Goal: Transaction & Acquisition: Download file/media

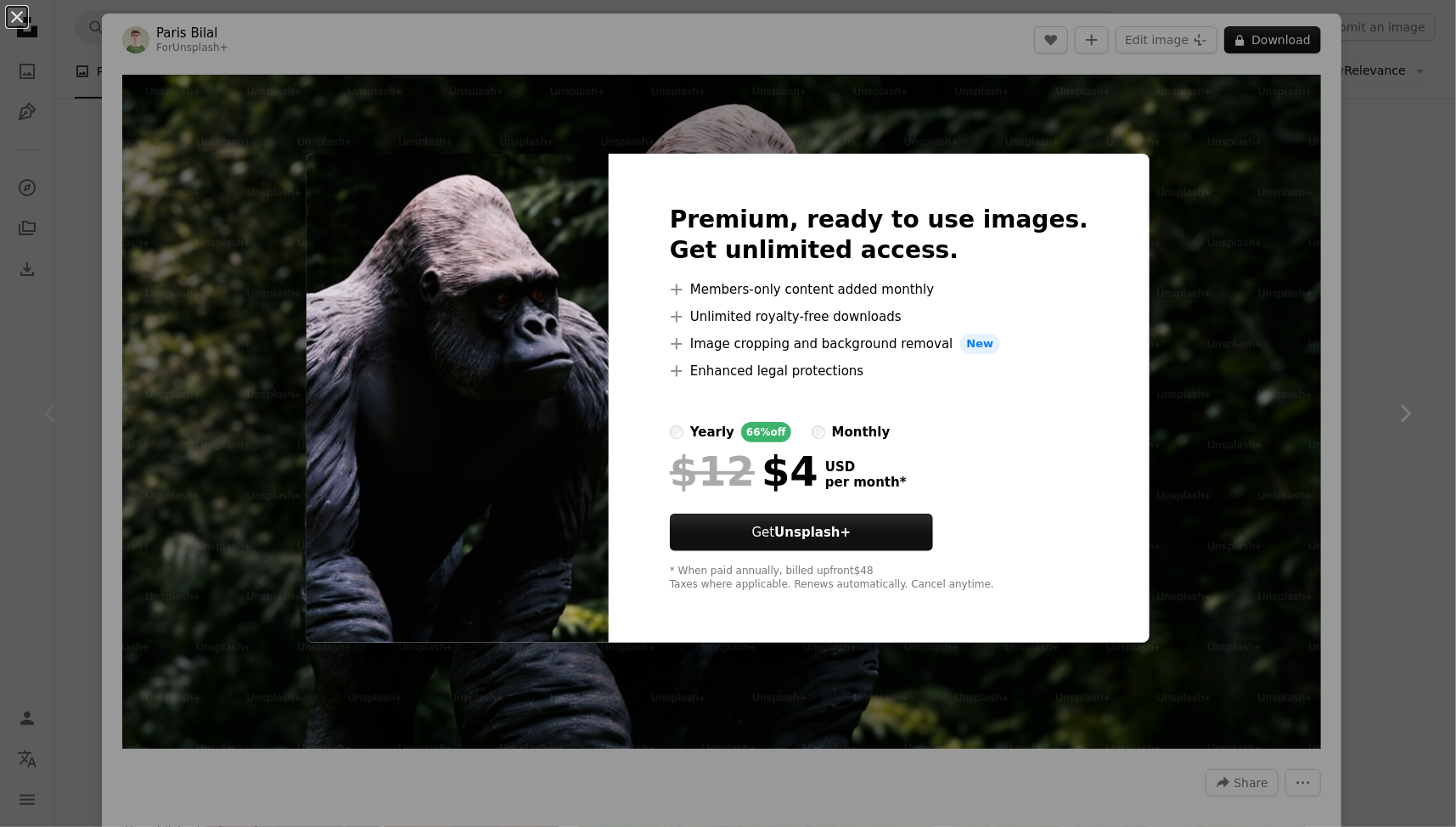
click at [1410, 234] on div "An X shape Premium, ready to use images. Get unlimited access. A plus sign Memb…" at bounding box center [728, 413] width 1456 height 827
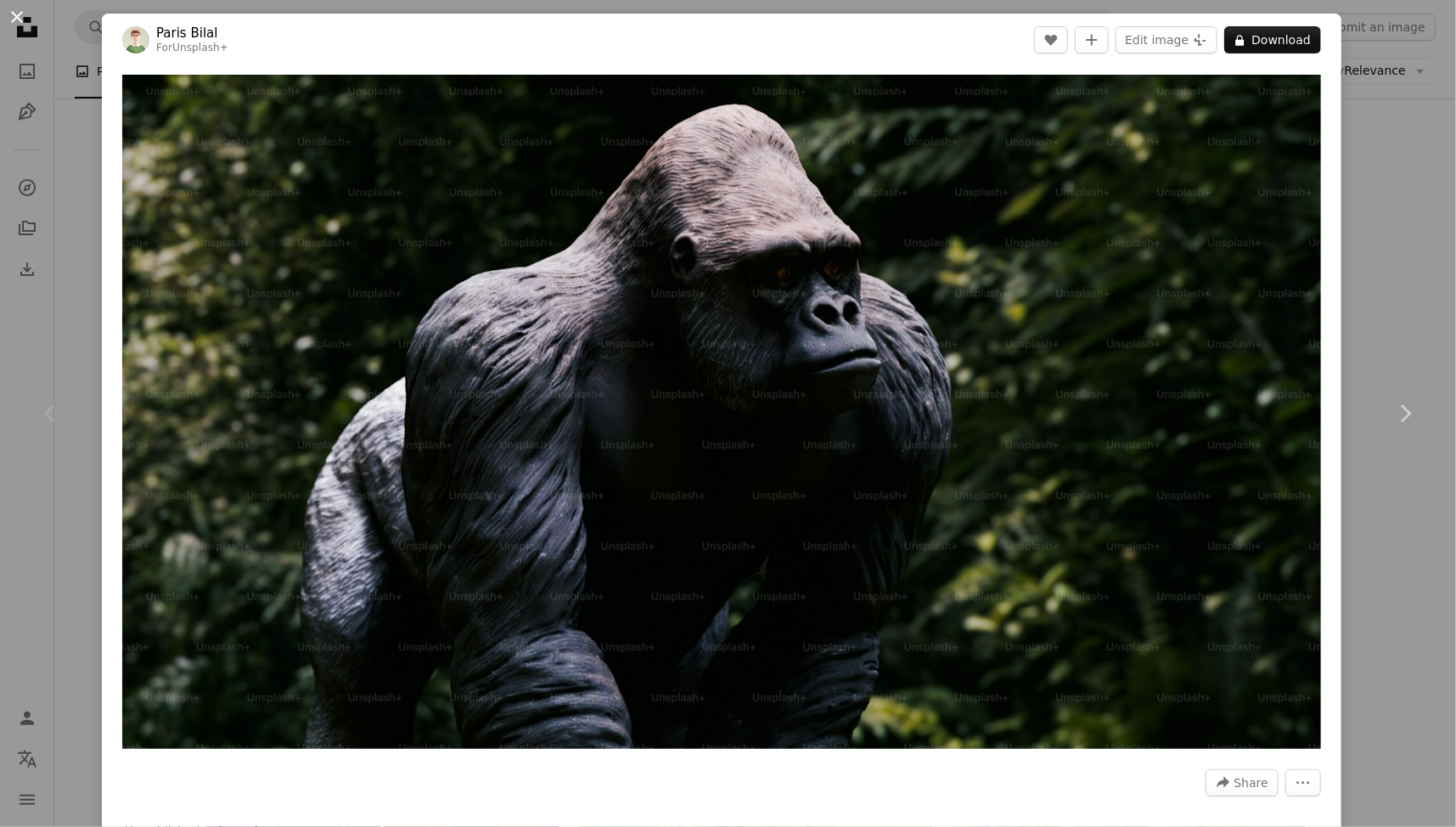
click at [19, 23] on button "An X shape" at bounding box center [16, 16] width 20 height 20
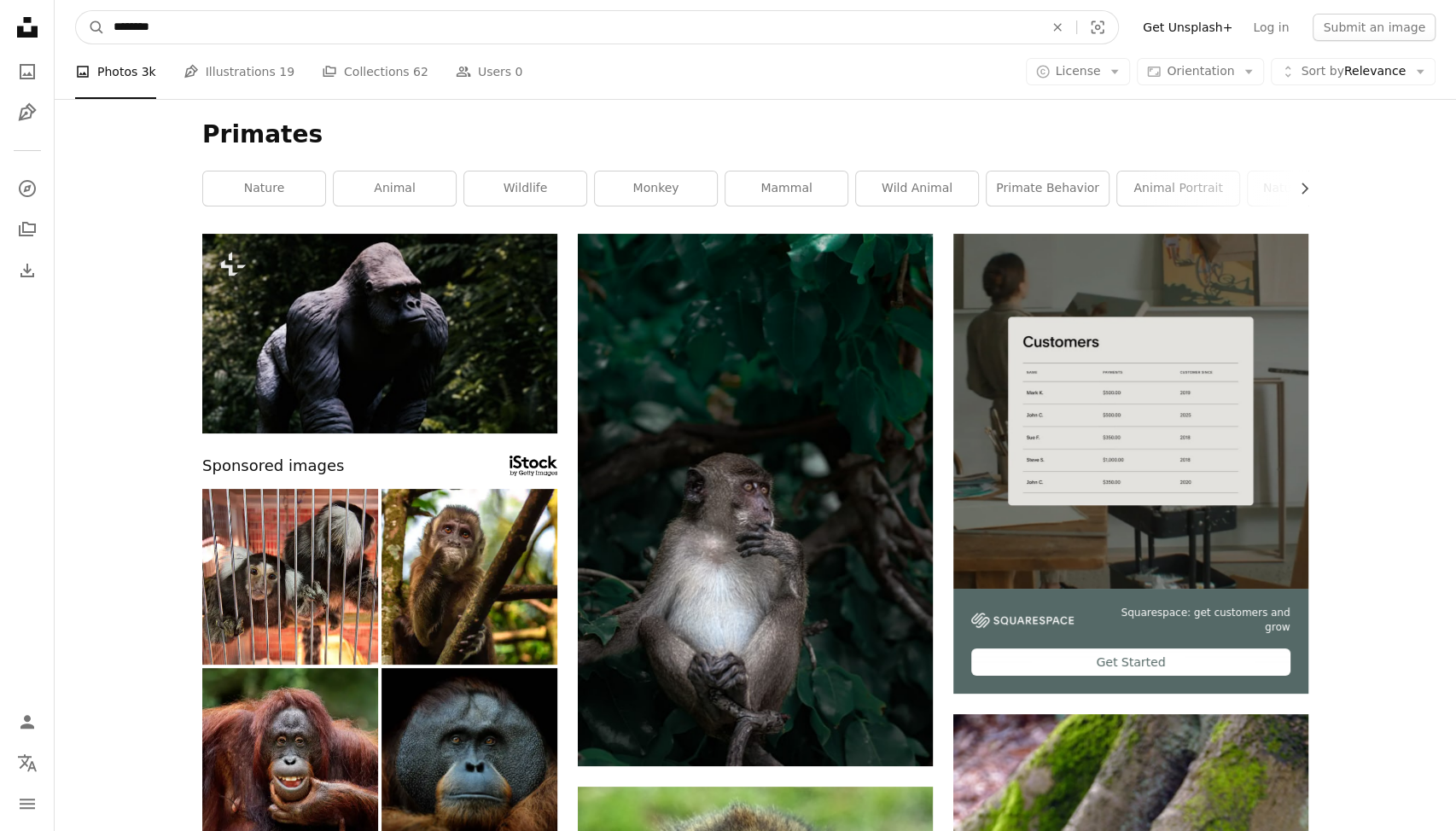
drag, startPoint x: 290, startPoint y: 24, endPoint x: 0, endPoint y: 31, distance: 290.1
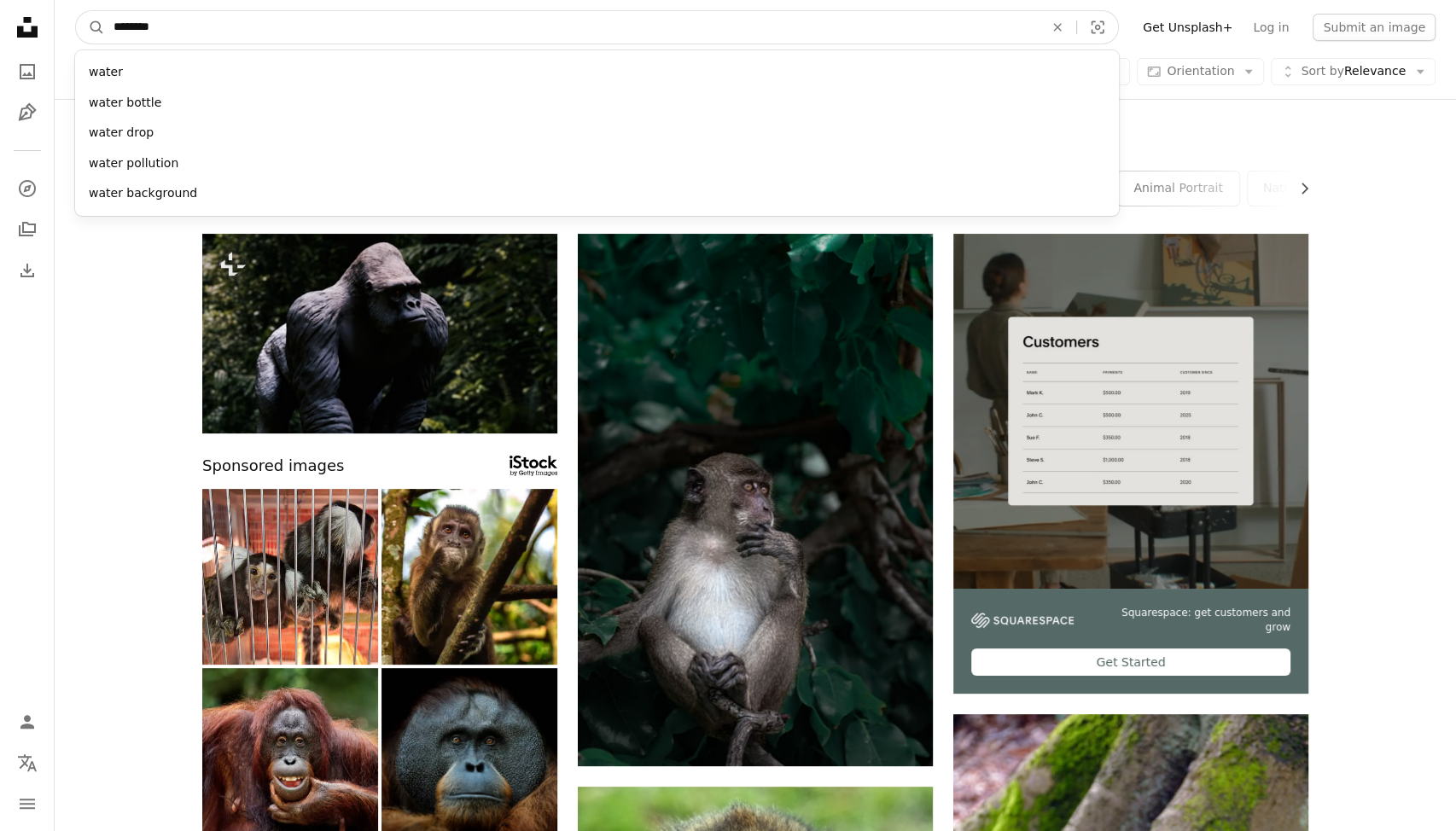
type input "*********"
click button "A magnifying glass" at bounding box center [90, 28] width 29 height 33
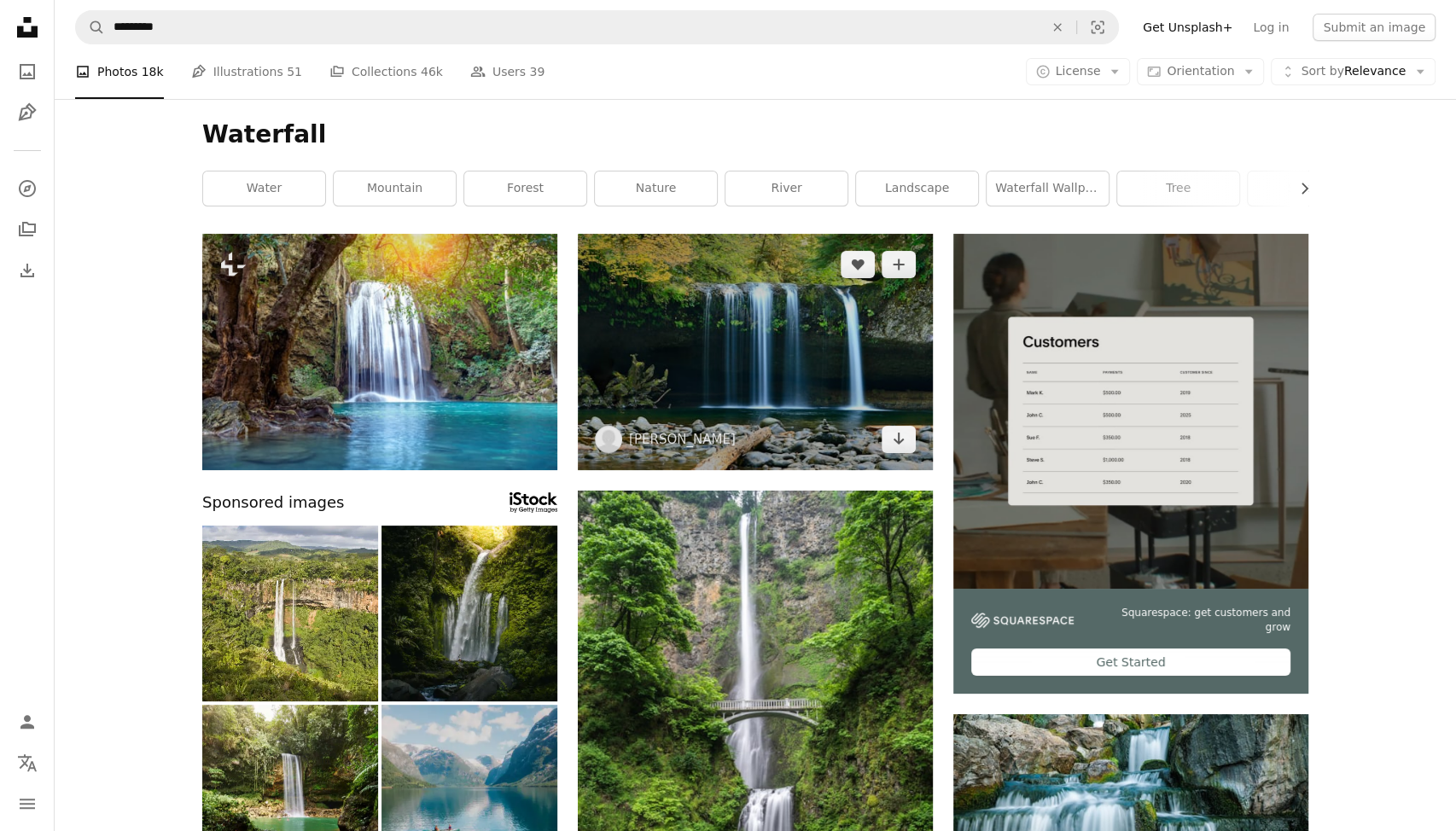
click at [783, 397] on img at bounding box center [755, 351] width 355 height 236
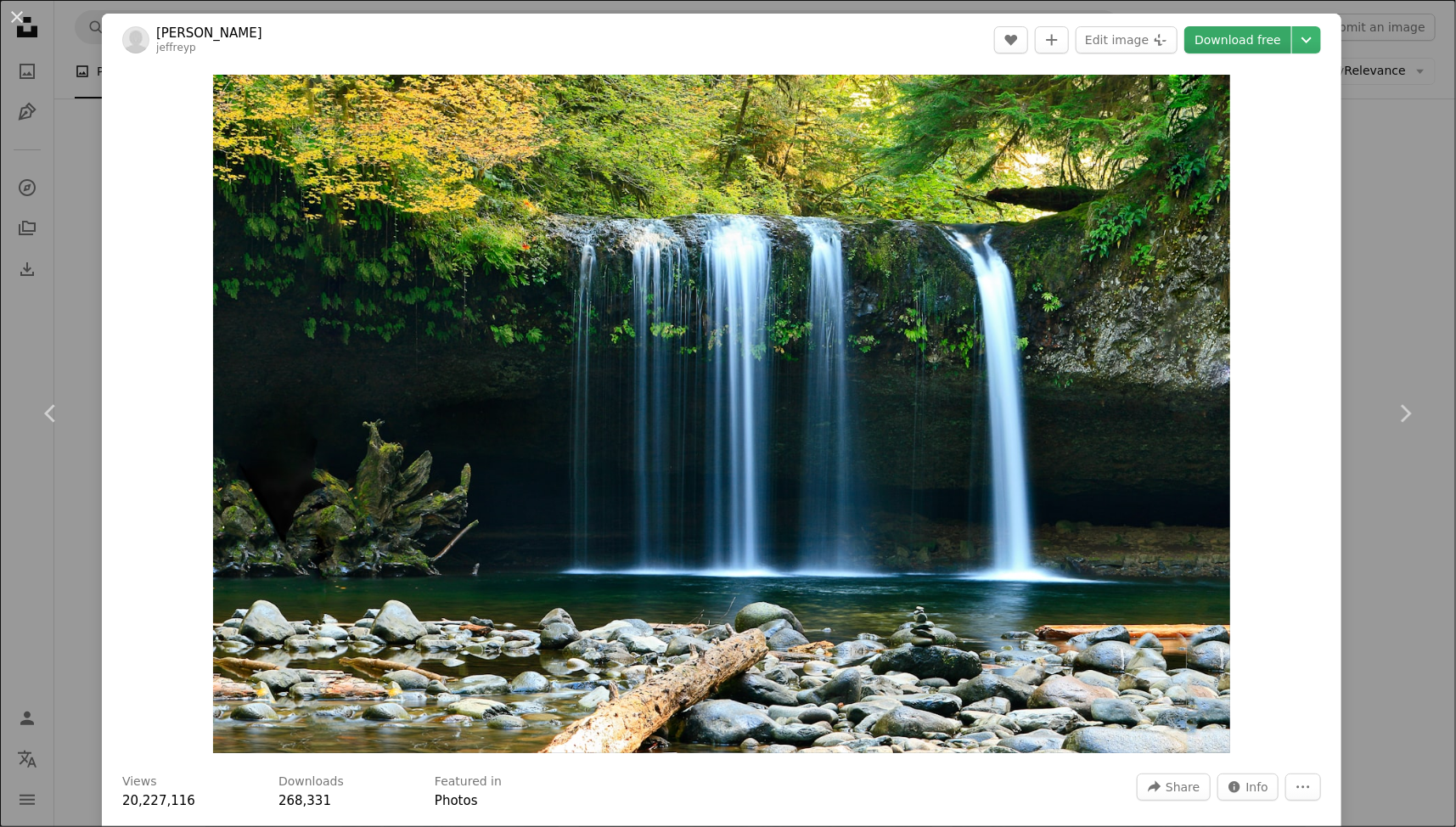
click at [1255, 42] on link "Download free" at bounding box center [1237, 40] width 107 height 28
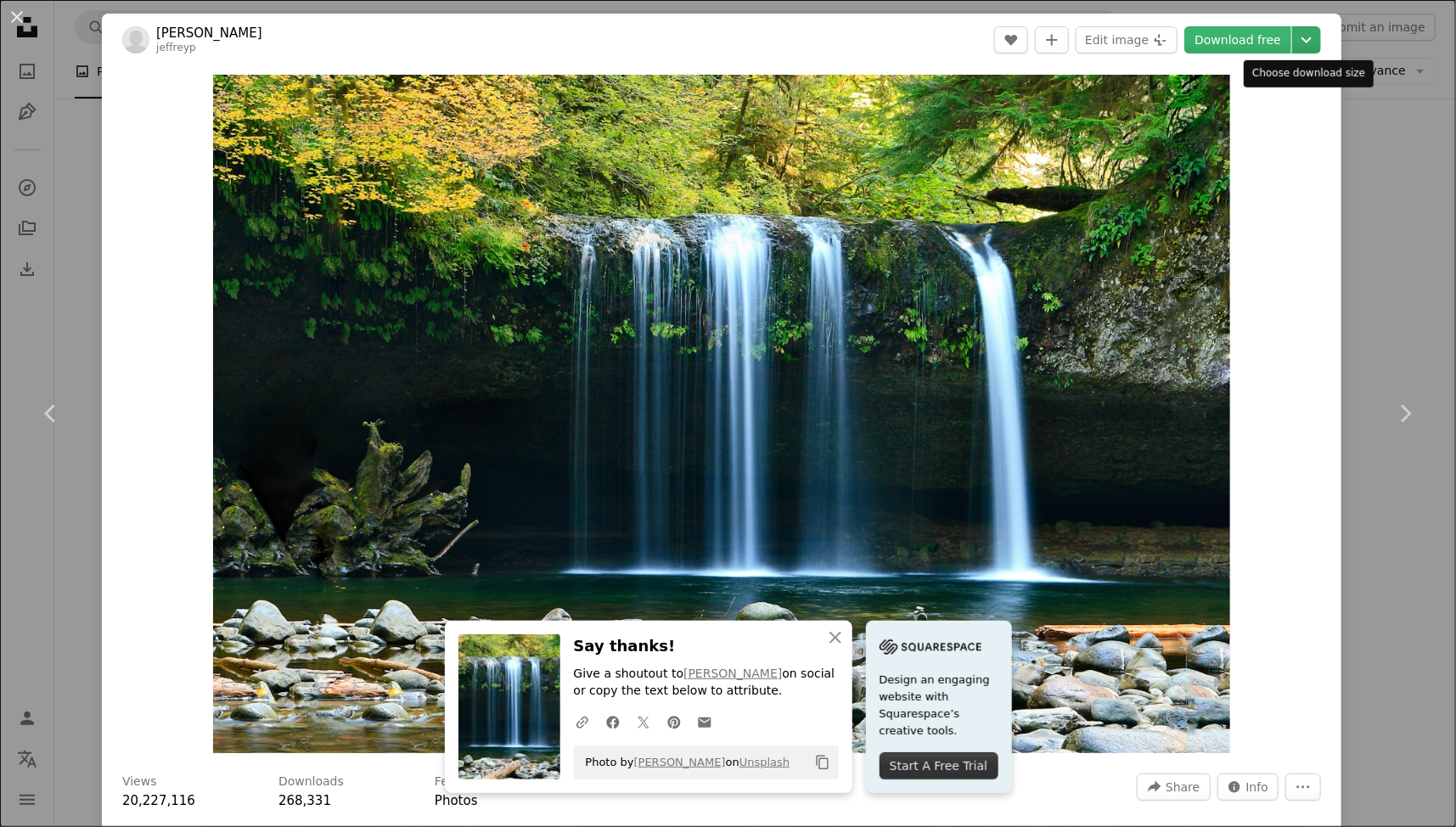
click at [1314, 36] on icon "Chevron down" at bounding box center [1306, 39] width 28 height 20
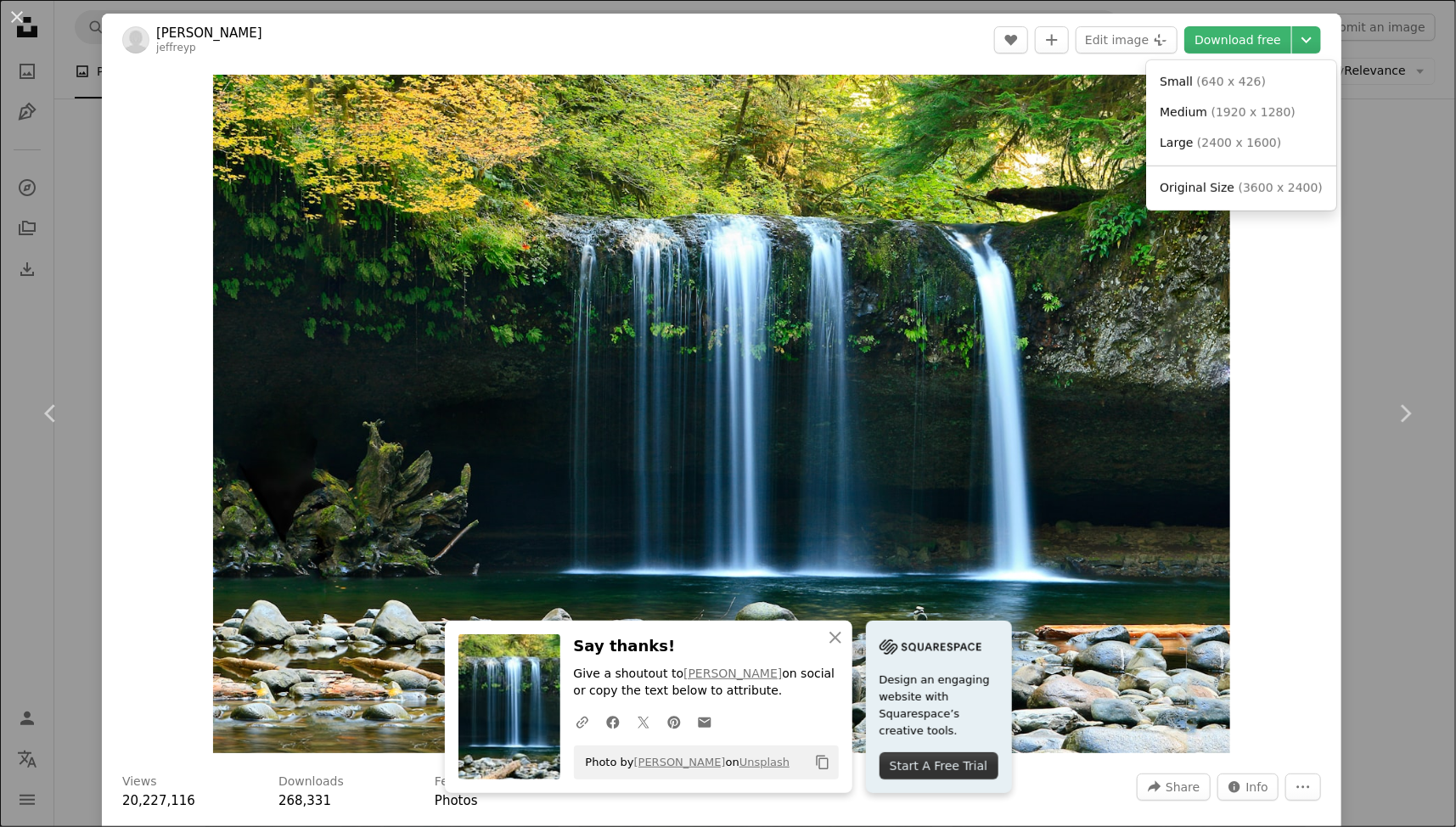
click at [1347, 169] on dialog "An X shape Chevron left Chevron right [PERSON_NAME] jeffreyp A heart A plus sig…" at bounding box center [728, 413] width 1456 height 827
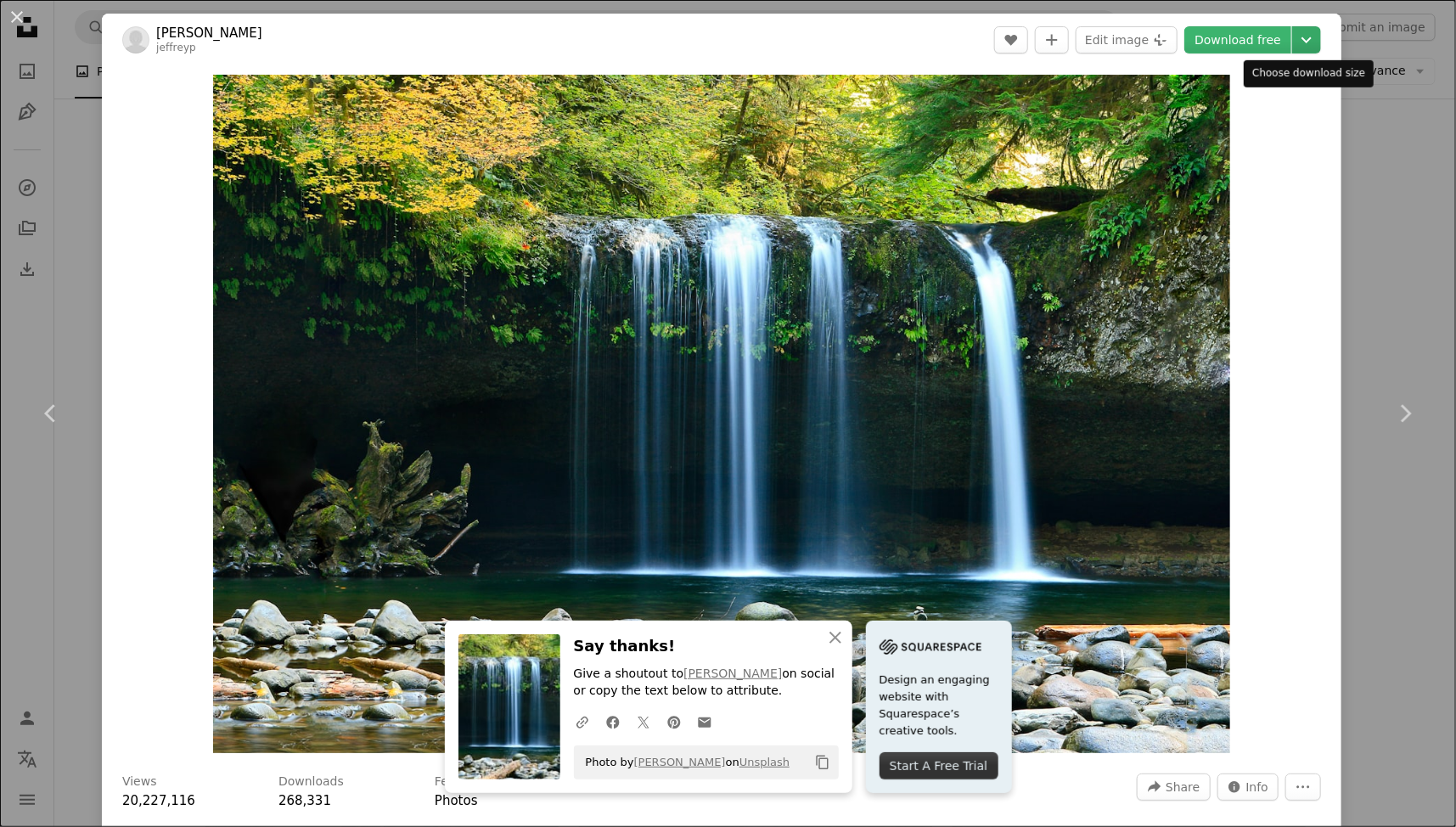
click at [1300, 43] on icon "Chevron down" at bounding box center [1306, 39] width 28 height 20
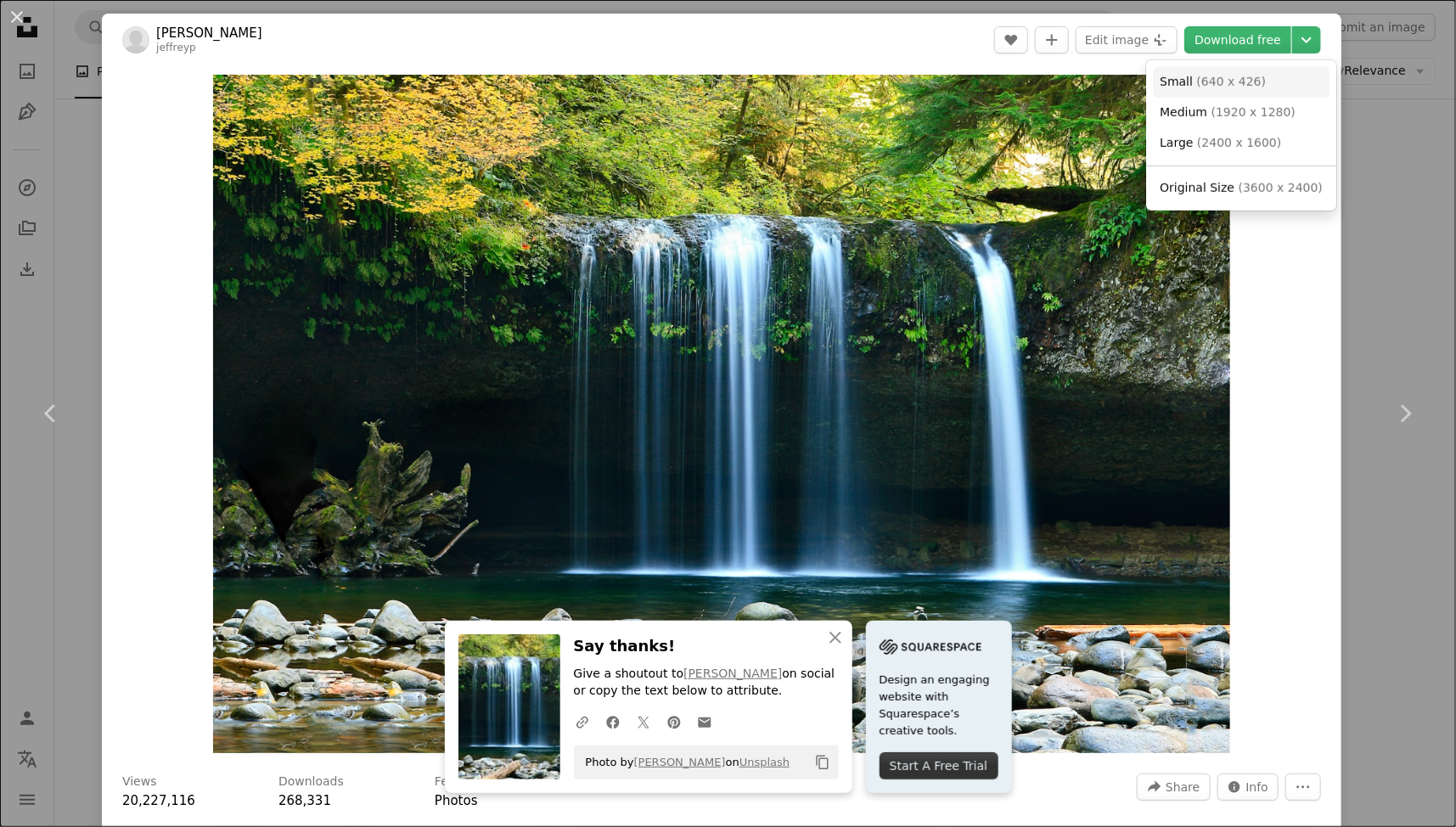
click at [1207, 82] on span "( 640 x 426 )" at bounding box center [1231, 81] width 69 height 13
